Goal: Task Accomplishment & Management: Use online tool/utility

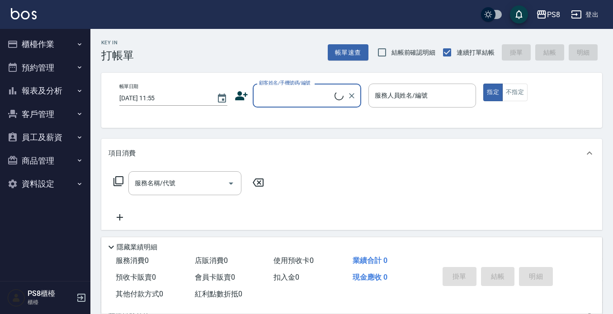
click at [54, 33] on button "櫃檯作業" at bounding box center [45, 44] width 83 height 23
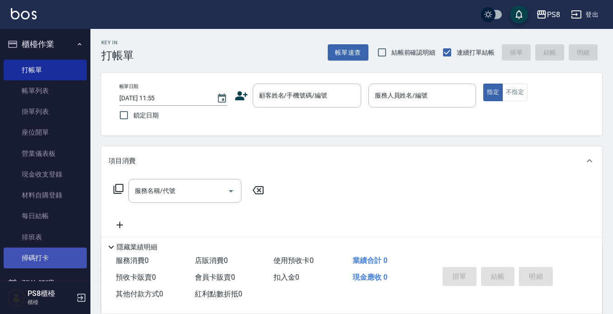
click at [33, 253] on link "掃碼打卡" at bounding box center [45, 258] width 83 height 21
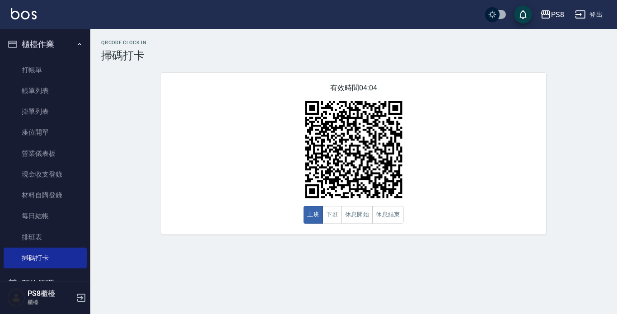
click at [63, 42] on button "櫃檯作業" at bounding box center [45, 44] width 83 height 23
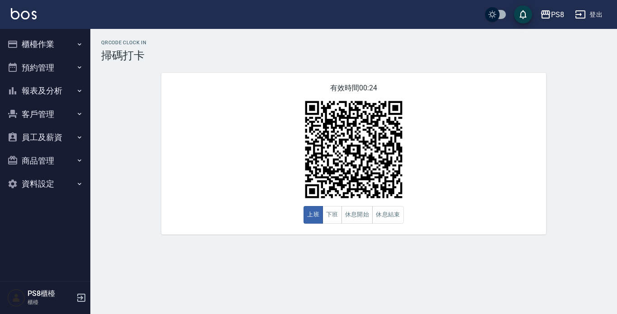
click at [26, 13] on img at bounding box center [24, 13] width 26 height 11
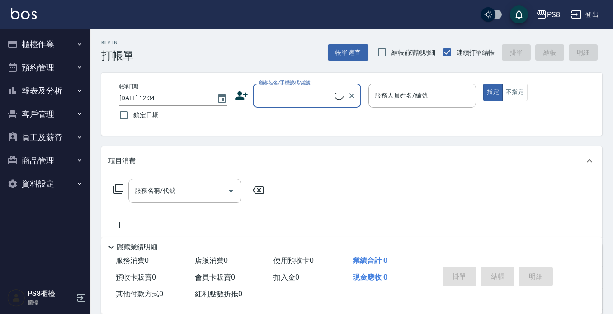
click at [288, 94] on input "顧客姓名/手機號碼/編號" at bounding box center [296, 96] width 78 height 16
click at [289, 117] on li "[PERSON_NAME]/0988864170/0988864170" at bounding box center [307, 118] width 108 height 15
type input "[PERSON_NAME]/0988864170/0988864170"
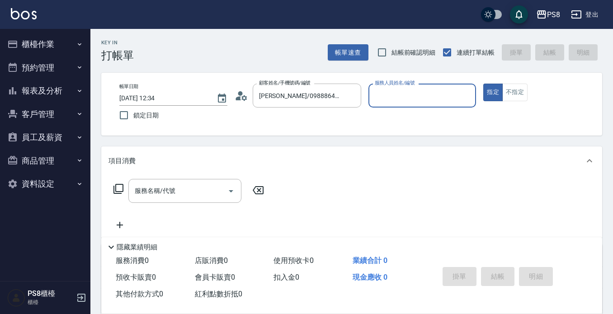
type input "佳亭-8"
click at [236, 94] on icon at bounding box center [241, 96] width 14 height 14
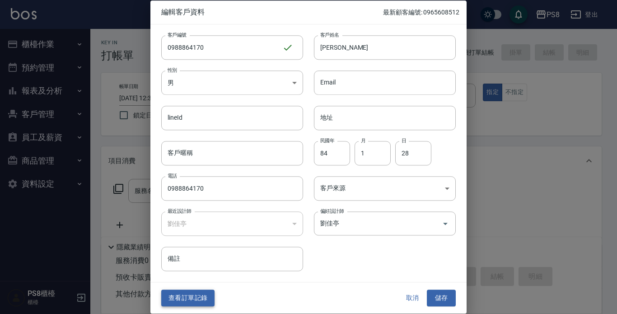
click at [197, 293] on button "查看訂單記錄" at bounding box center [187, 298] width 53 height 17
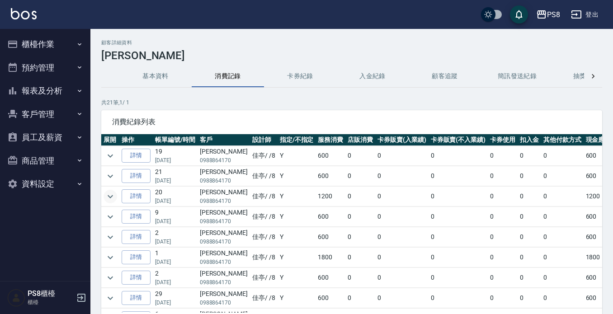
click at [110, 197] on icon "expand row" at bounding box center [110, 196] width 5 height 3
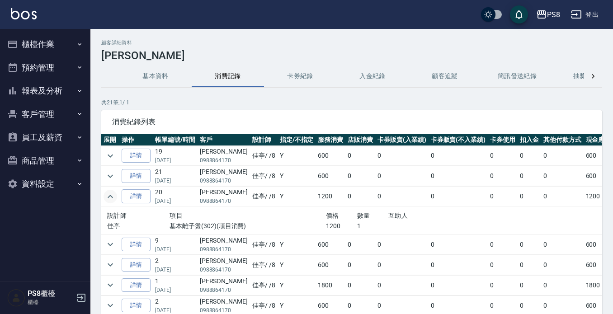
click at [18, 13] on img at bounding box center [24, 13] width 26 height 11
